Goal: Find specific page/section: Find specific page/section

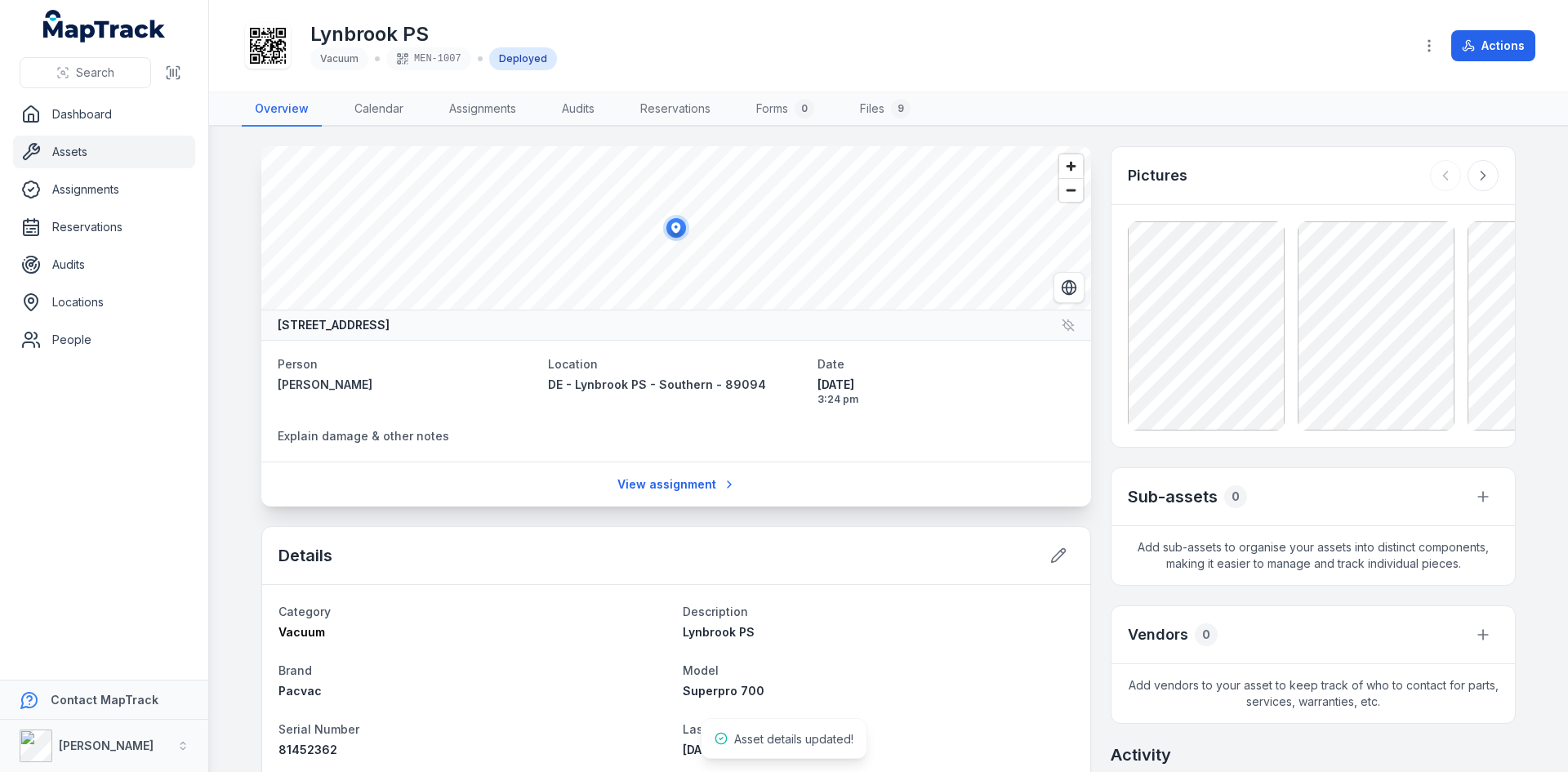
scroll to position [163, 0]
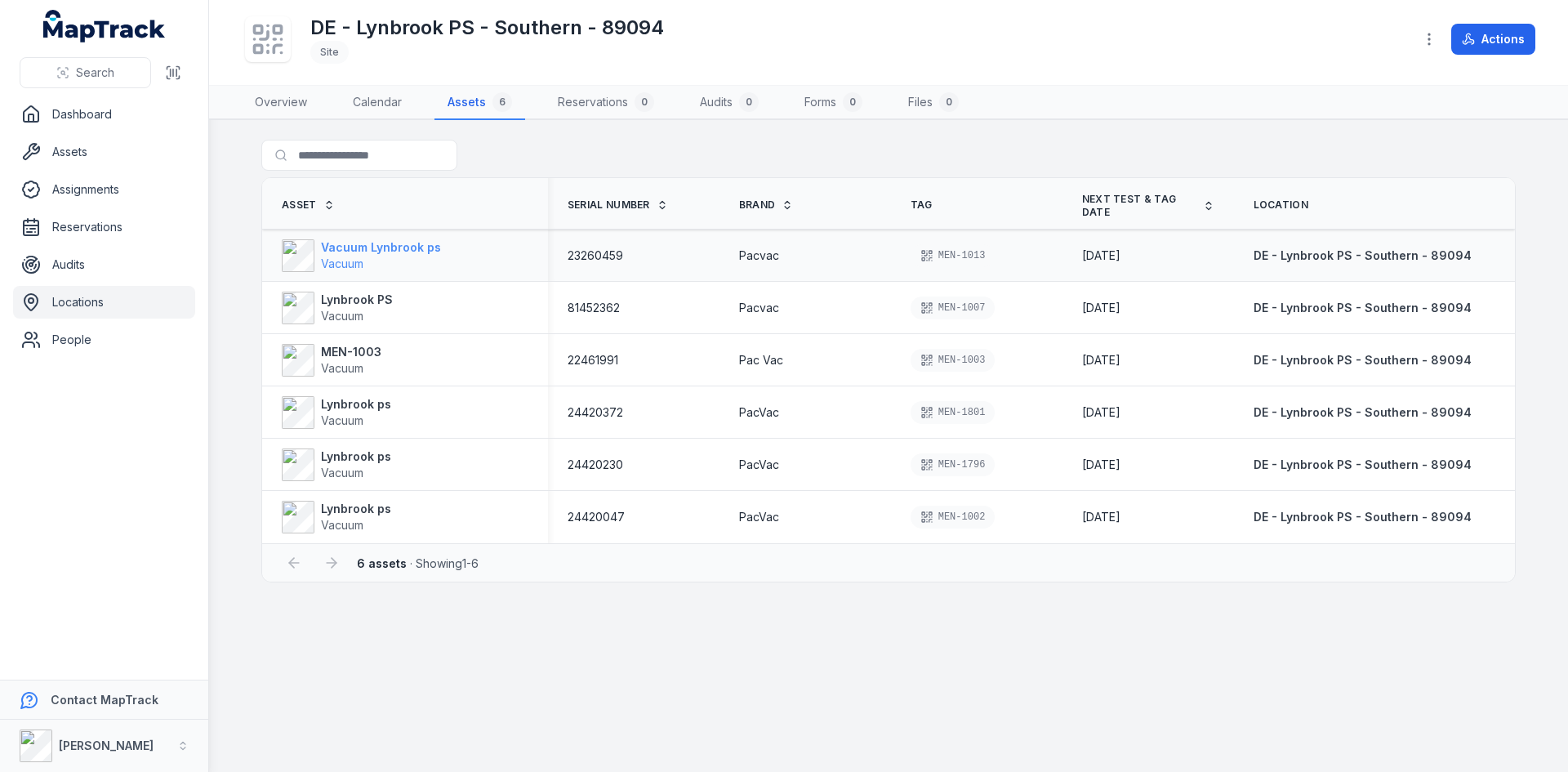
click at [348, 242] on strong "Vacuum Lynbrook ps" at bounding box center [381, 247] width 120 height 16
click at [354, 256] on span "Vacuum" at bounding box center [342, 263] width 42 height 13
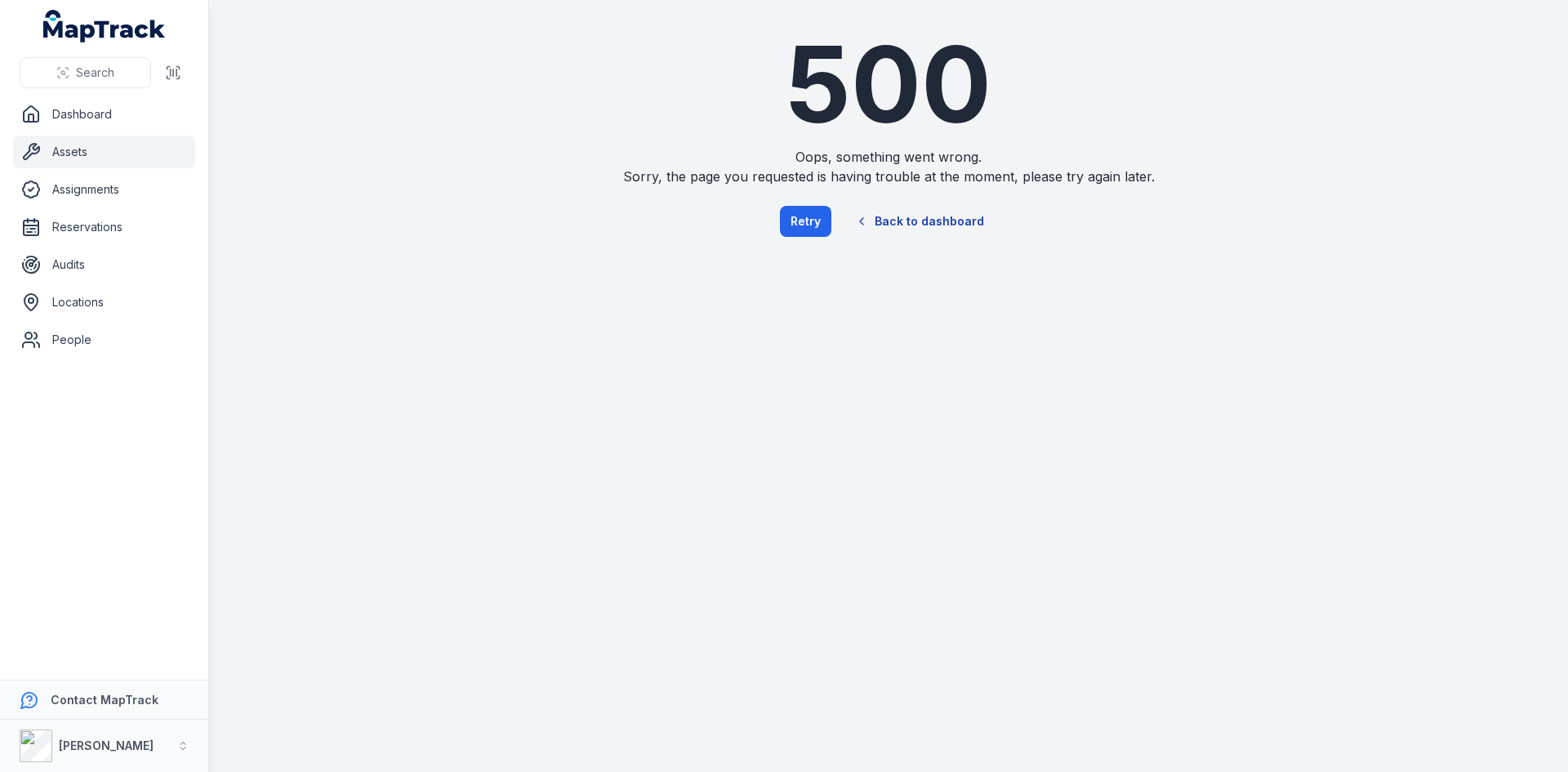
click at [921, 220] on link "Back to dashboard" at bounding box center [920, 221] width 157 height 38
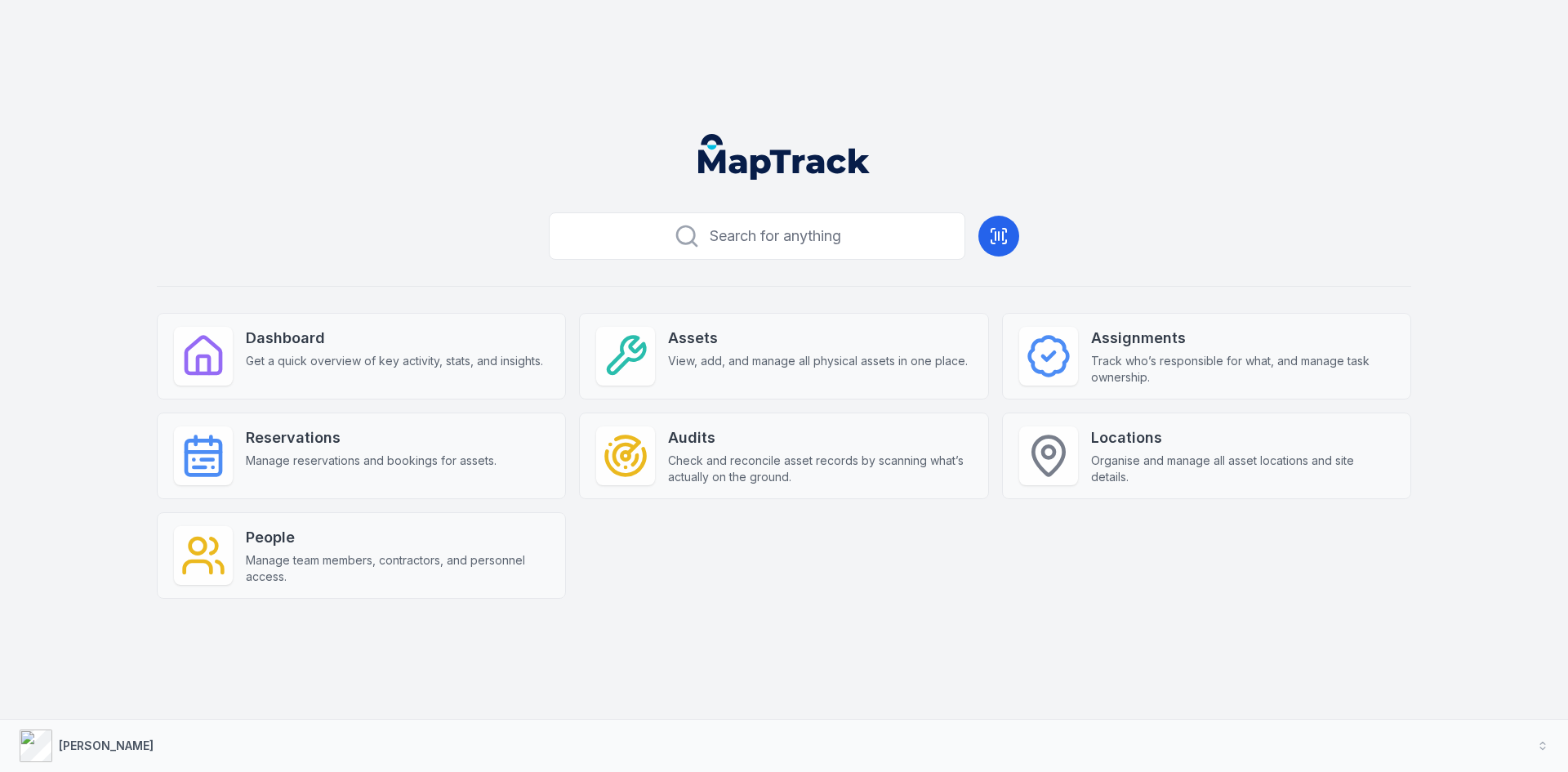
click at [1158, 442] on strong "Locations" at bounding box center [1242, 437] width 303 height 22
